Goal: Task Accomplishment & Management: Use online tool/utility

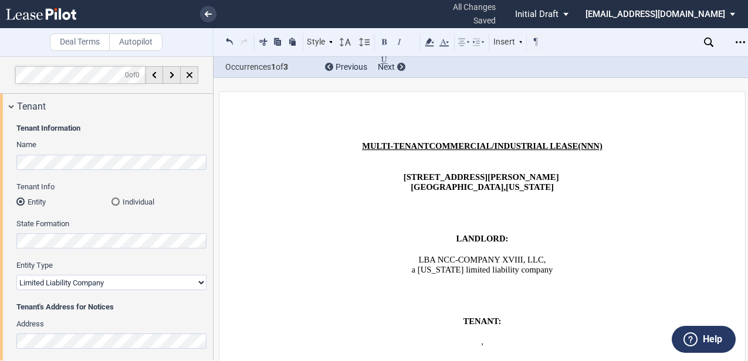
select select "limited liability company"
select select "number:4"
select select "number:5"
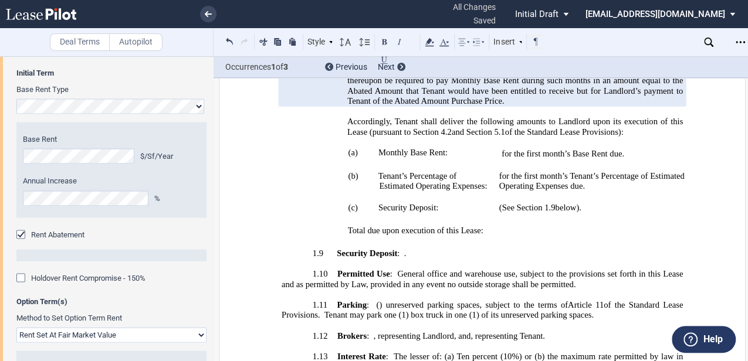
scroll to position [1760, 0]
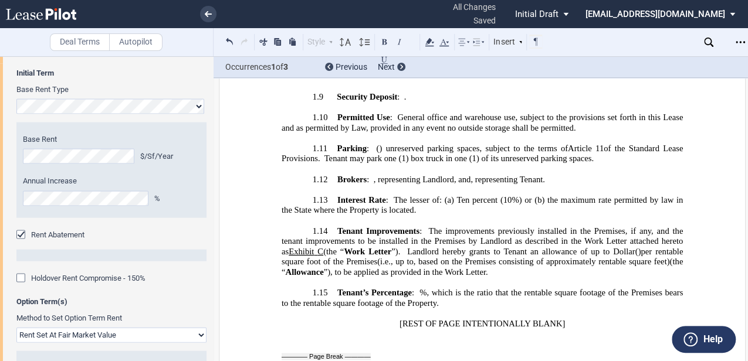
click at [414, 258] on span "(i.e., up to" at bounding box center [395, 263] width 36 height 10
click at [609, 247] on span at bounding box center [611, 252] width 4 height 10
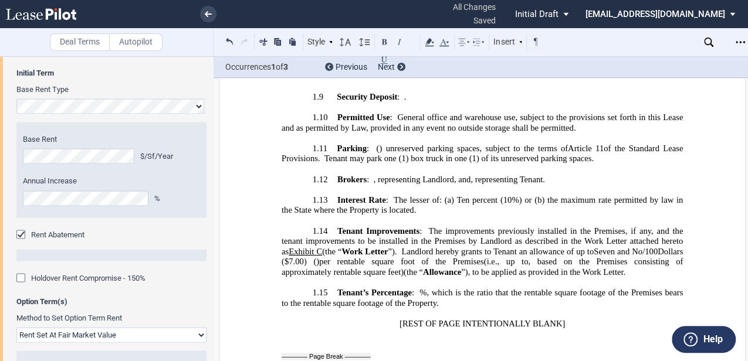
click at [564, 267] on span "”), to be applied as provided in the Work Letter." at bounding box center [543, 272] width 164 height 10
click at [544, 258] on span "﻿$53,165.00" at bounding box center [524, 263] width 39 height 10
click at [530, 247] on span "Landlord hereby grants to Tenant an allowance of up to" at bounding box center [497, 252] width 192 height 10
click at [317, 258] on span "per rentable square foot of the Premises" at bounding box center [391, 263] width 149 height 10
drag, startPoint x: 535, startPoint y: 182, endPoint x: 549, endPoint y: 189, distance: 15.5
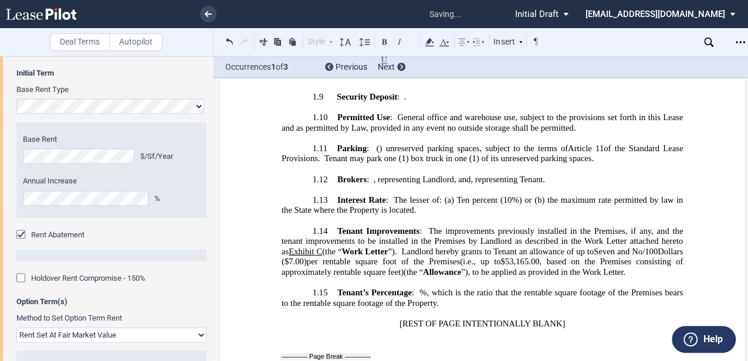
click at [536, 267] on span "”), to be applied as provided in the Work Letter." at bounding box center [543, 272] width 164 height 10
click at [435, 226] on span "The improvements previously installed in the Premises, if any, and the tenant i…" at bounding box center [484, 241] width 404 height 31
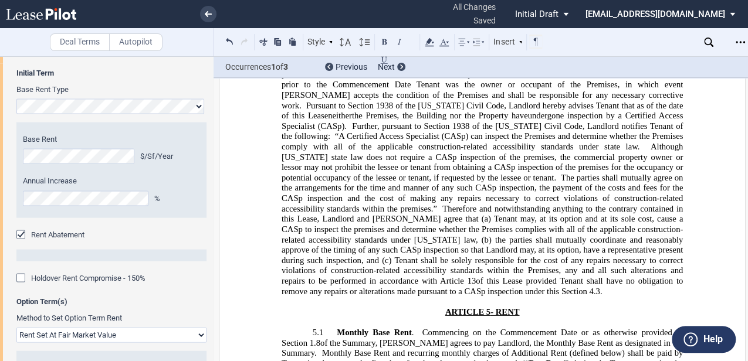
scroll to position [3284, 0]
